Goal: Information Seeking & Learning: Learn about a topic

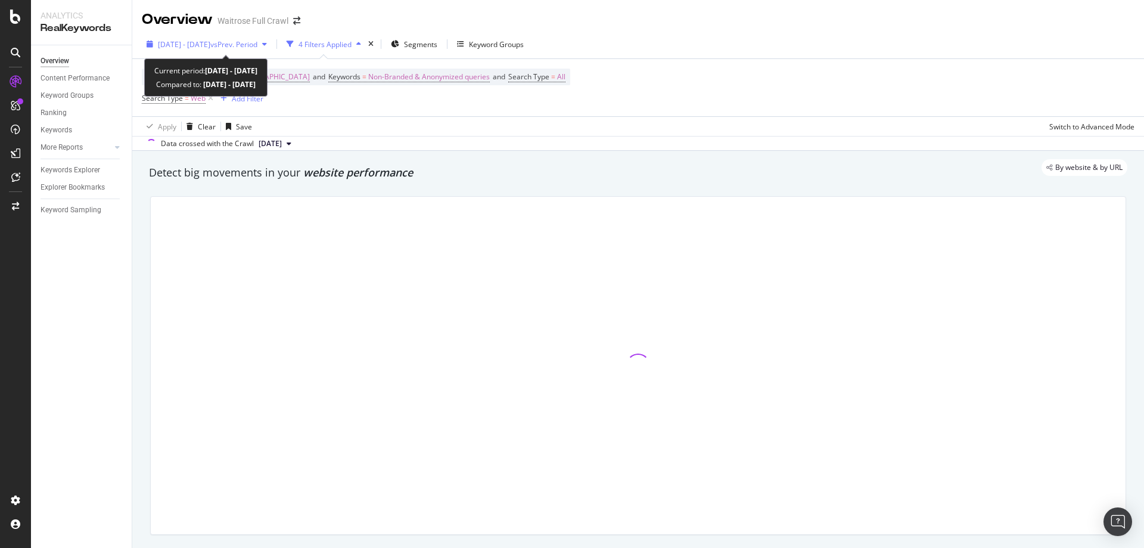
click at [247, 43] on span "vs Prev. Period" at bounding box center [233, 44] width 47 height 10
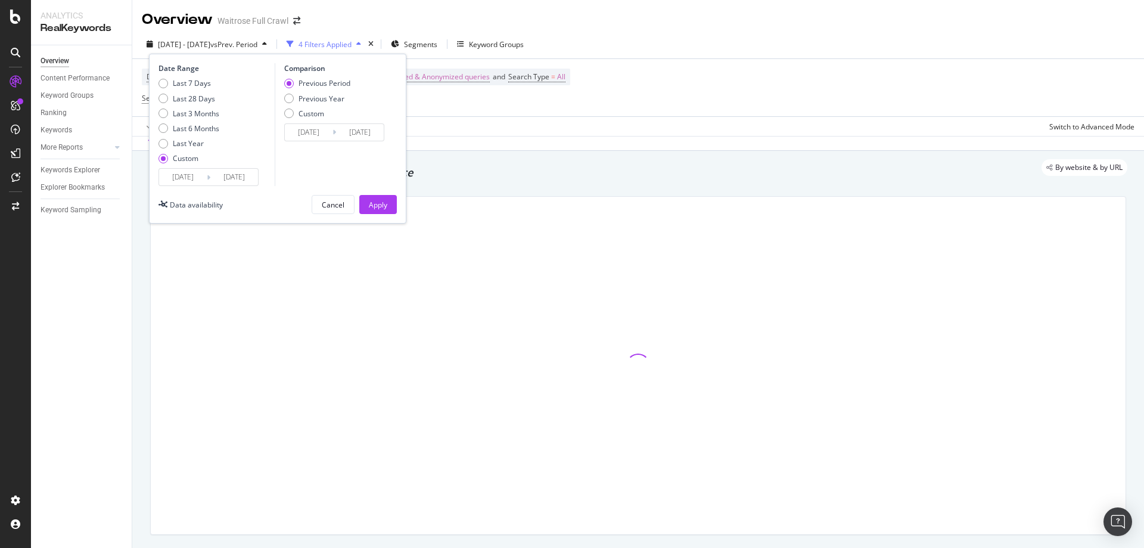
click at [134, 123] on div "Apply Clear Save Switch to Advanced Mode" at bounding box center [638, 126] width 1012 height 20
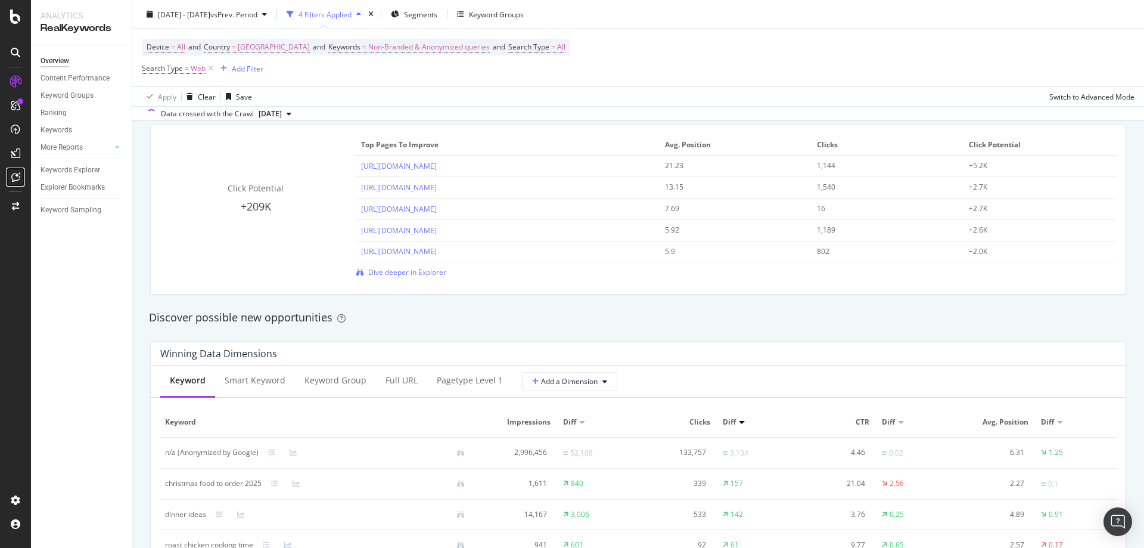
scroll to position [1013, 0]
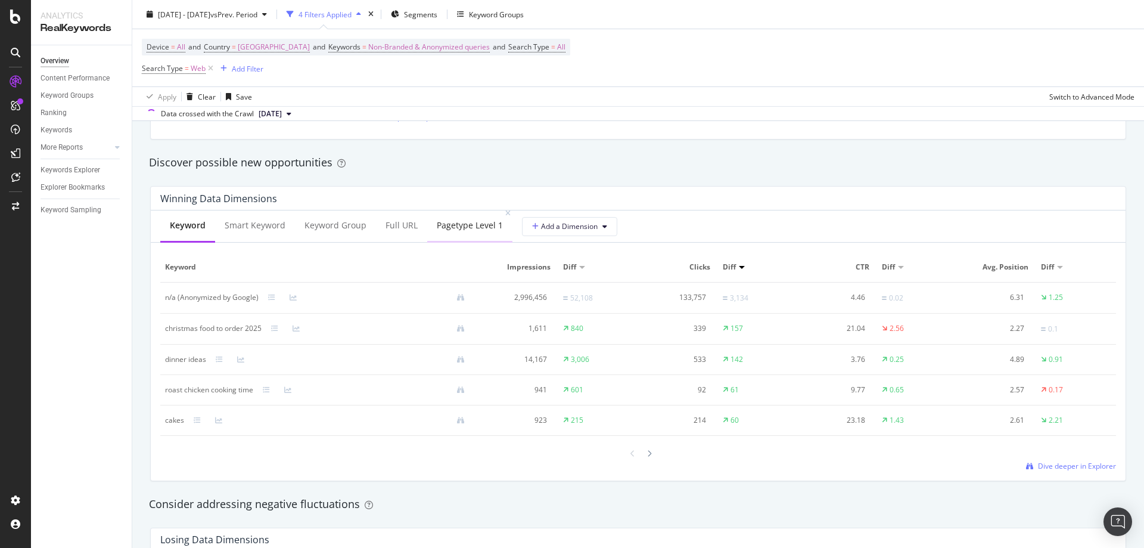
click at [437, 220] on div "pagetype Level 1" at bounding box center [470, 225] width 66 height 12
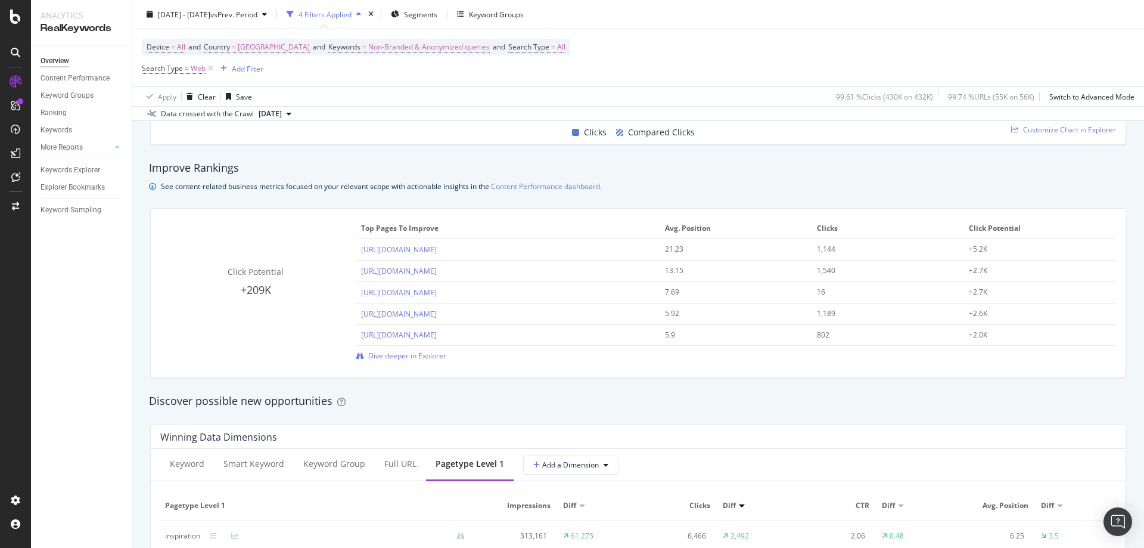
scroll to position [834, 0]
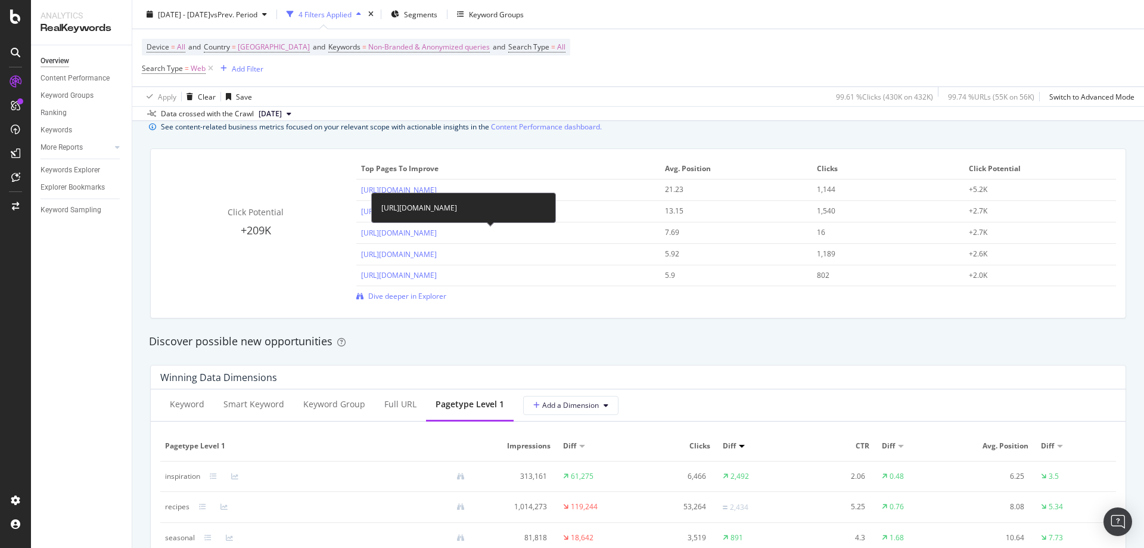
drag, startPoint x: 519, startPoint y: 202, endPoint x: 389, endPoint y: 197, distance: 130.0
click at [389, 197] on div "[URL][DOMAIN_NAME]" at bounding box center [463, 207] width 185 height 30
drag, startPoint x: 381, startPoint y: 199, endPoint x: 523, endPoint y: 212, distance: 143.0
click at [523, 212] on div "[URL][DOMAIN_NAME]" at bounding box center [463, 207] width 185 height 30
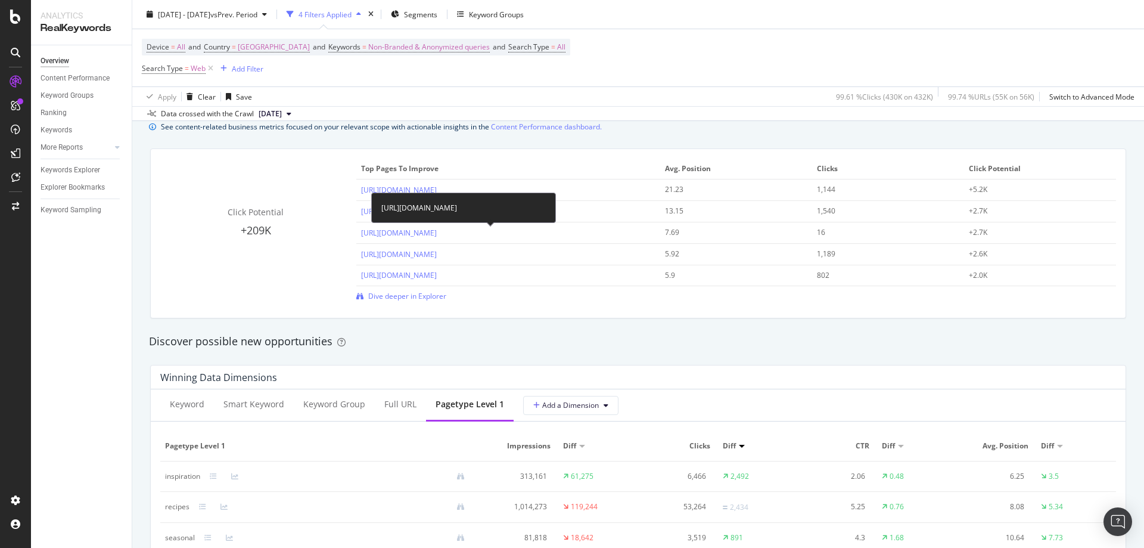
copy div "[URL][DOMAIN_NAME]"
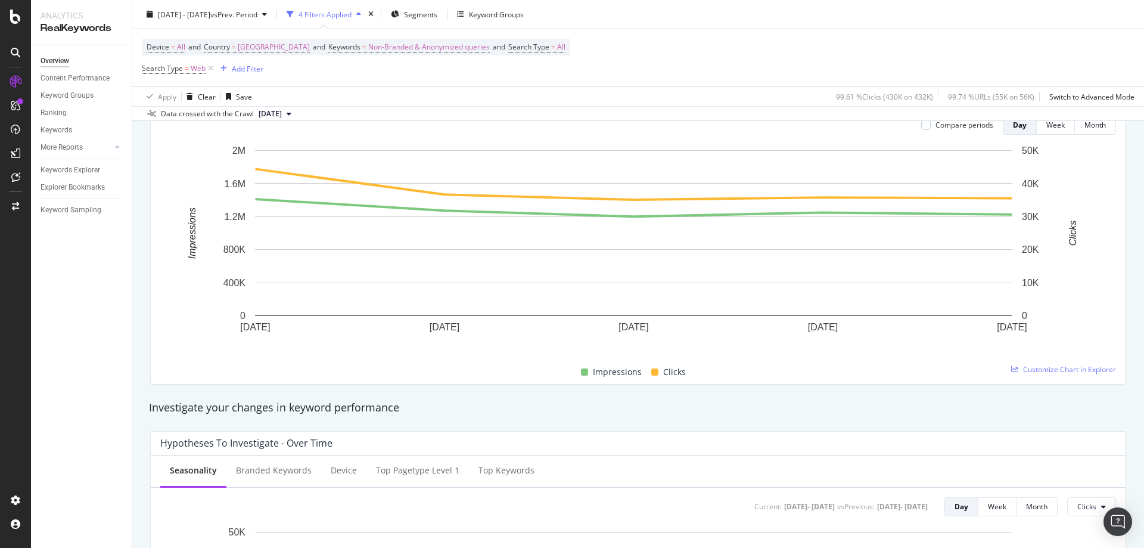
scroll to position [0, 0]
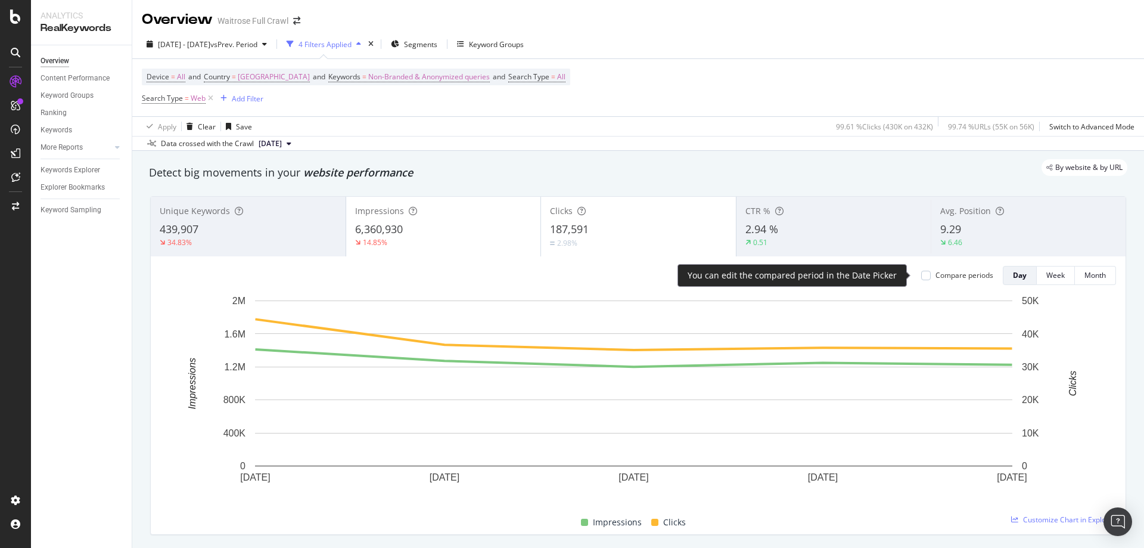
click at [936, 279] on div "Compare periods" at bounding box center [965, 275] width 58 height 10
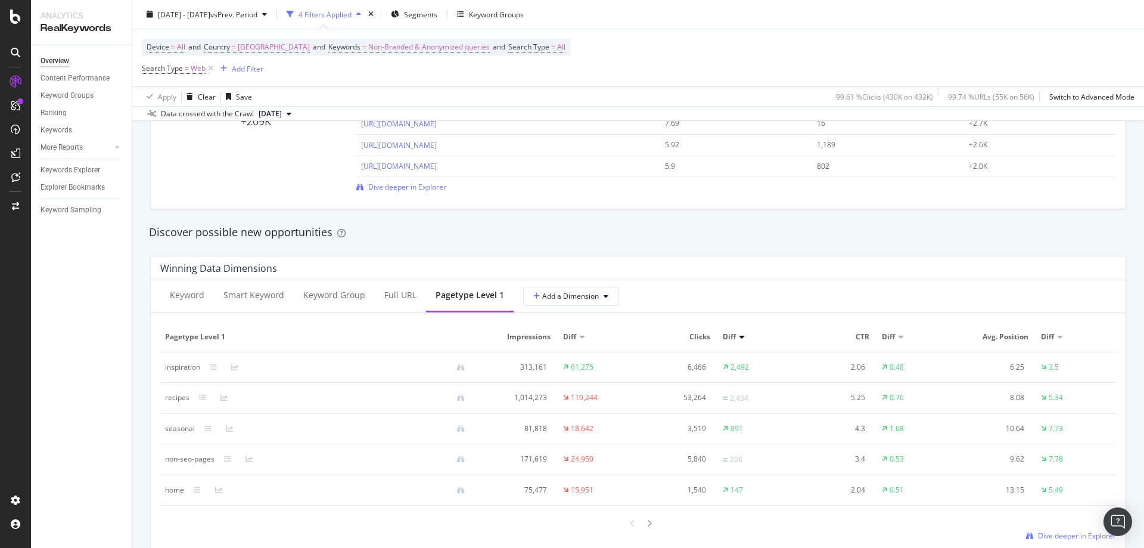
scroll to position [1013, 0]
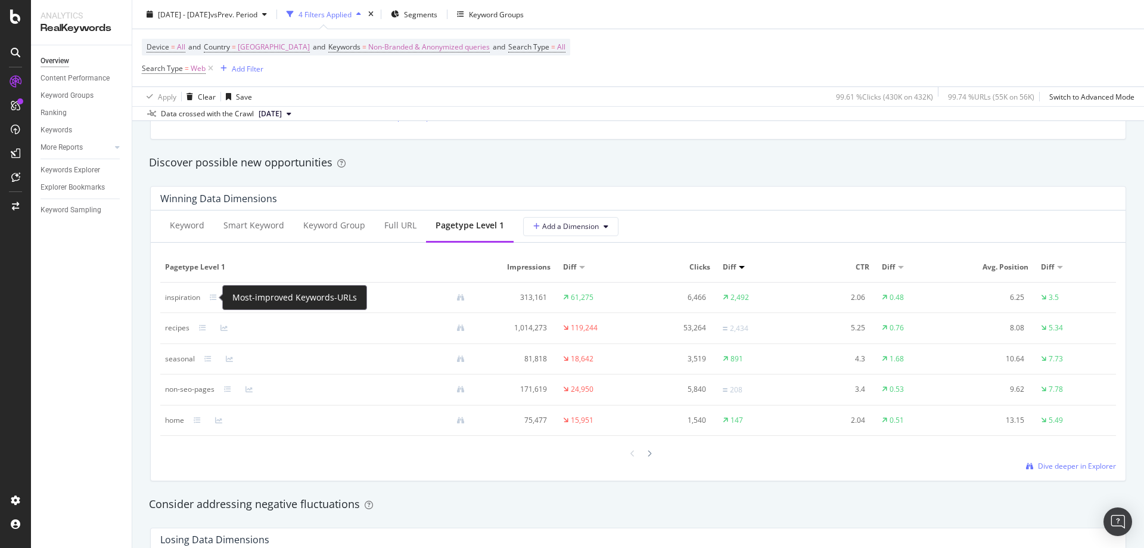
click at [220, 297] on div at bounding box center [222, 297] width 5 height 5
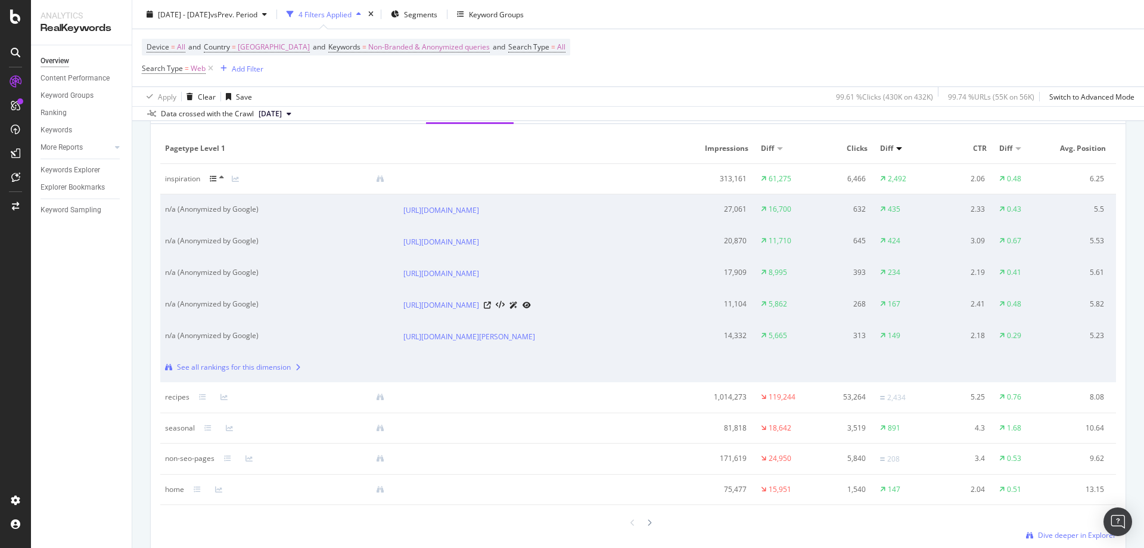
scroll to position [1132, 0]
click at [215, 178] on icon at bounding box center [213, 178] width 7 height 7
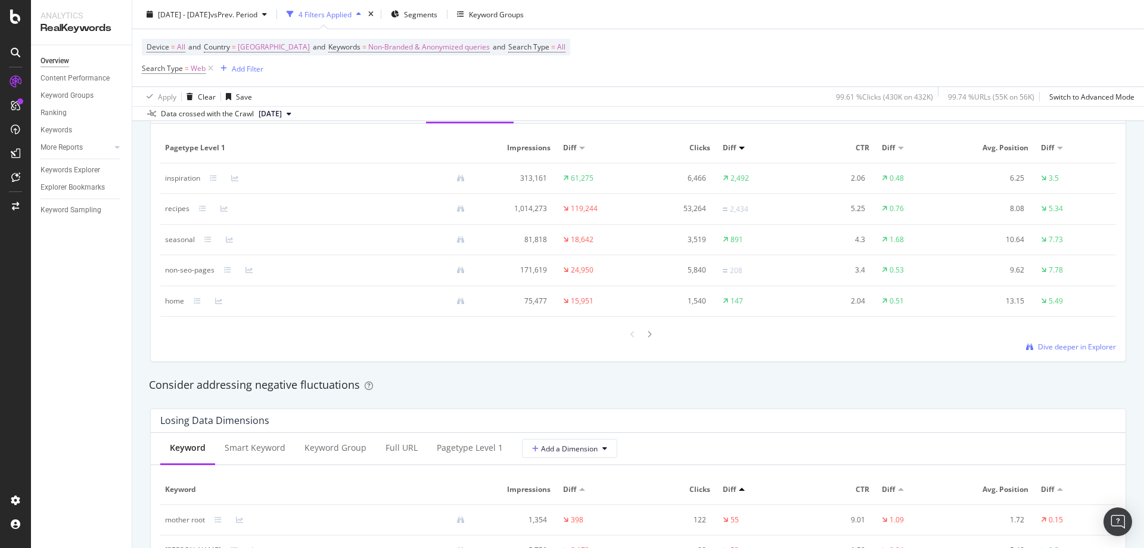
scroll to position [1311, 0]
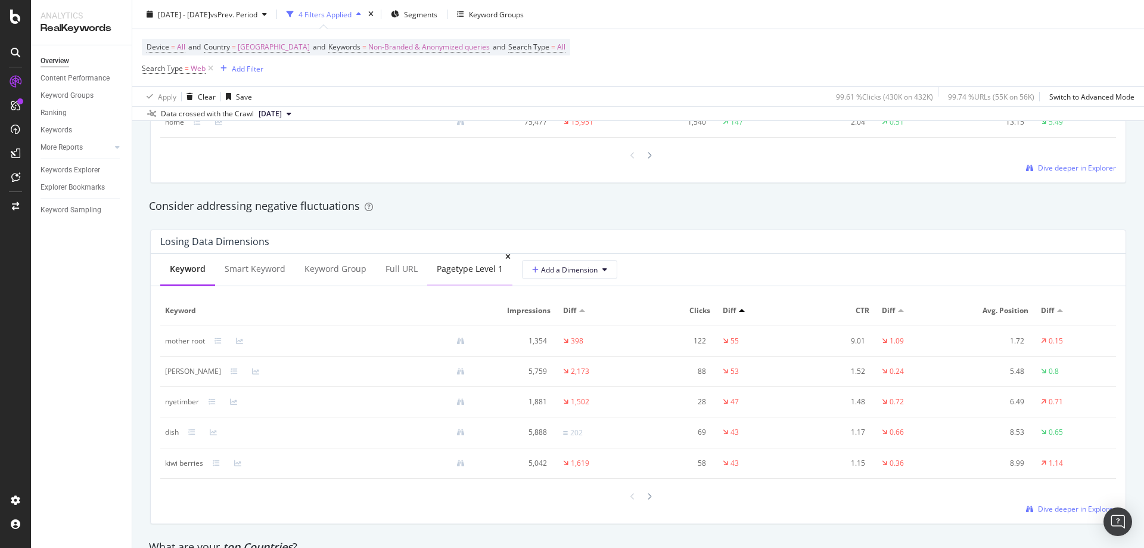
click at [467, 269] on div "pagetype Level 1" at bounding box center [470, 269] width 66 height 12
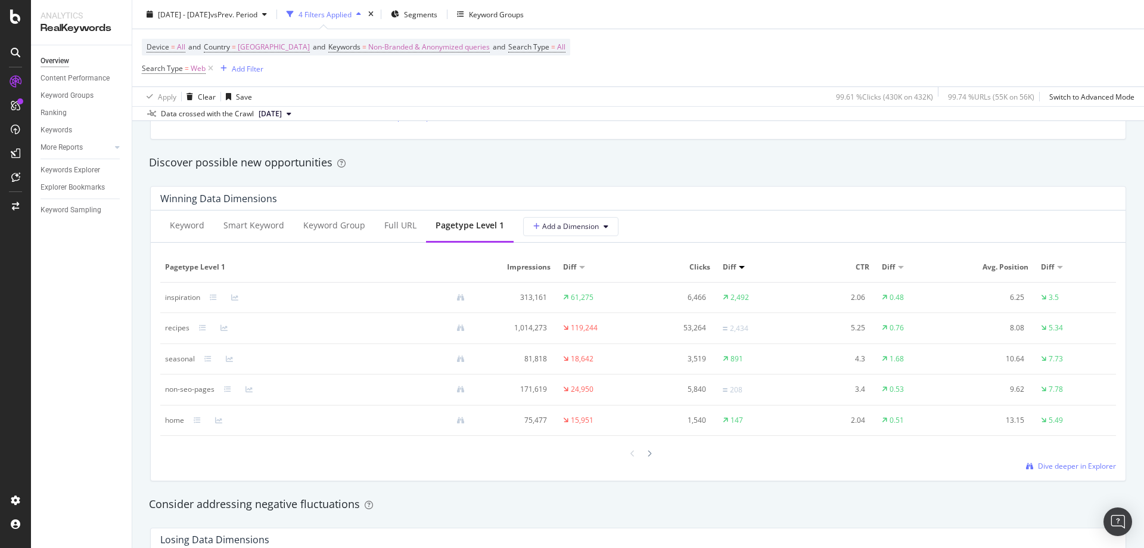
scroll to position [1371, 0]
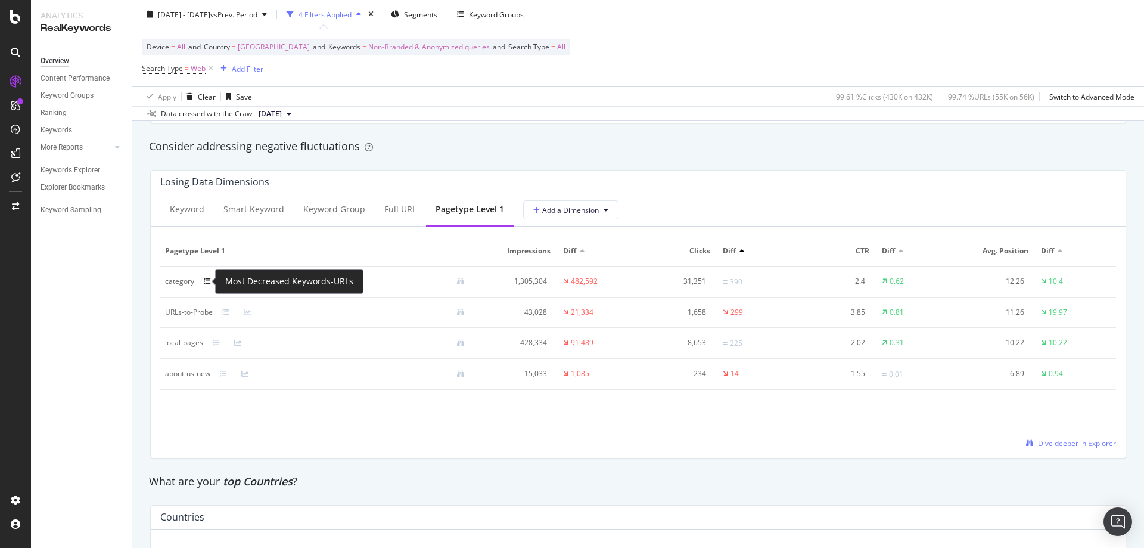
click at [206, 278] on icon at bounding box center [207, 281] width 7 height 7
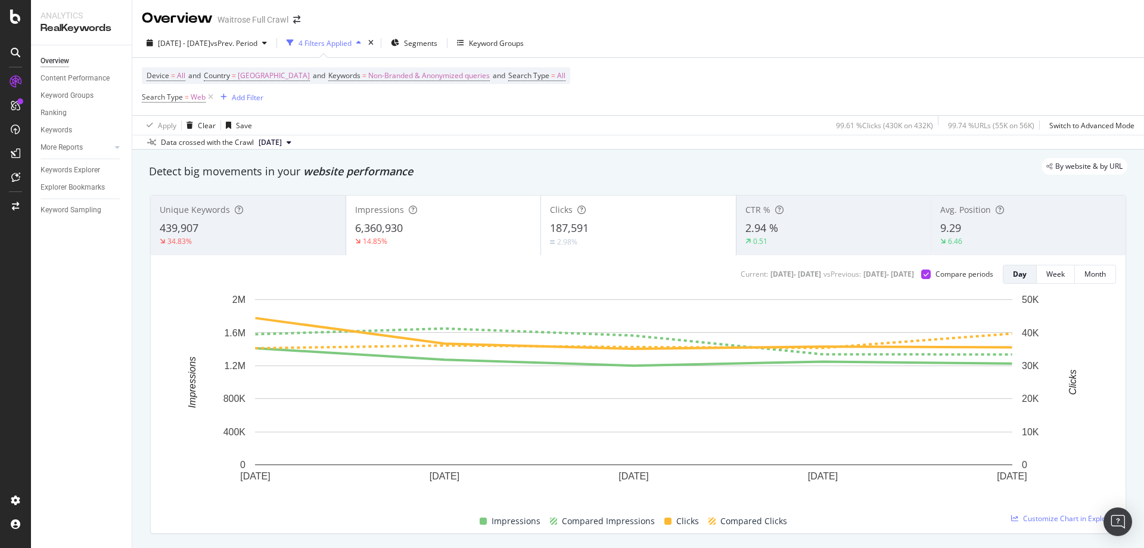
scroll to position [0, 0]
